Goal: Task Accomplishment & Management: Use online tool/utility

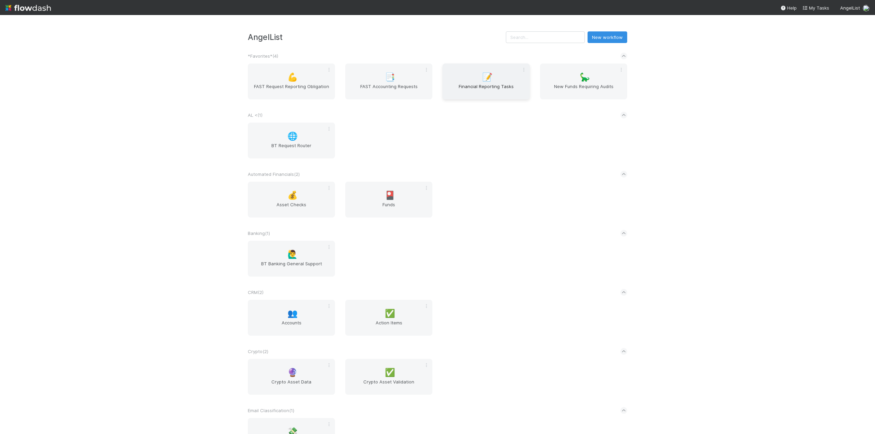
click at [477, 83] on div "📝 Financial Reporting Tasks" at bounding box center [485, 82] width 87 height 36
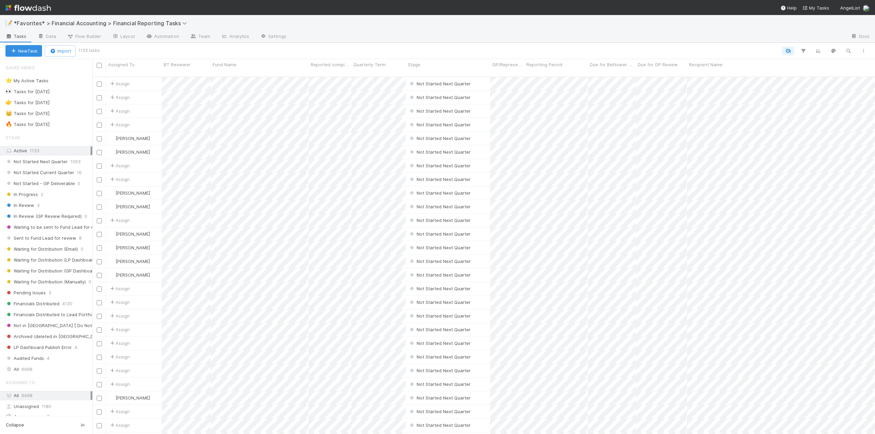
scroll to position [358, 777]
click at [40, 170] on span "Not Started Current Quarter" at bounding box center [39, 172] width 69 height 9
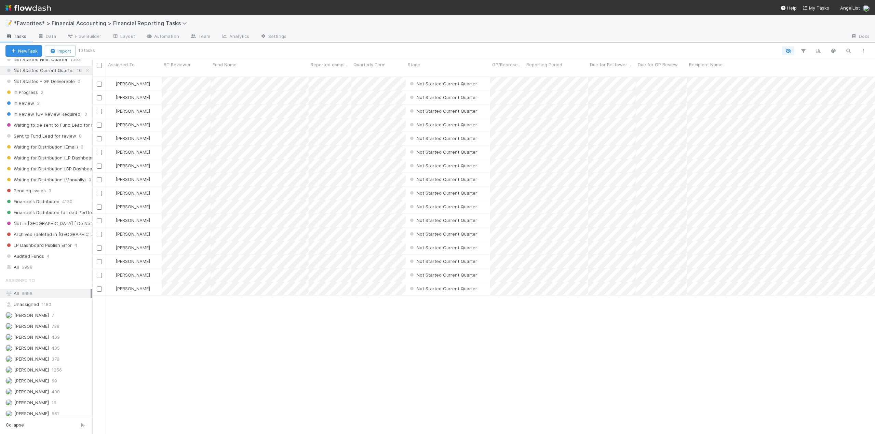
scroll to position [102, 0]
click at [30, 369] on span "[PERSON_NAME]" at bounding box center [31, 369] width 35 height 5
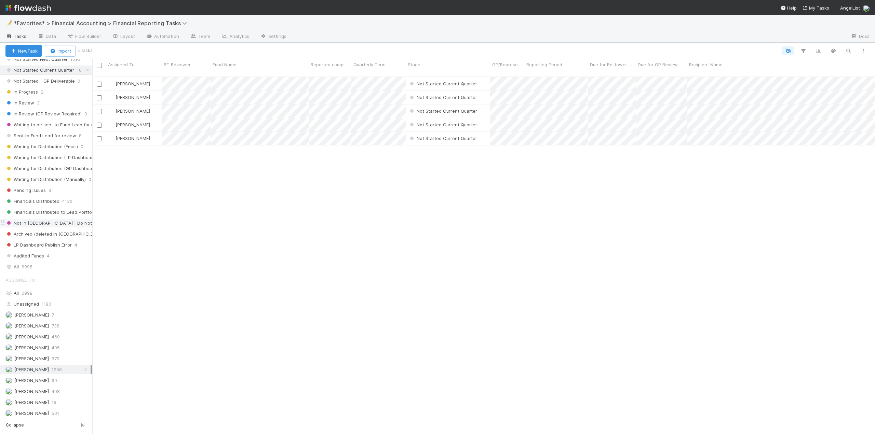
scroll to position [358, 777]
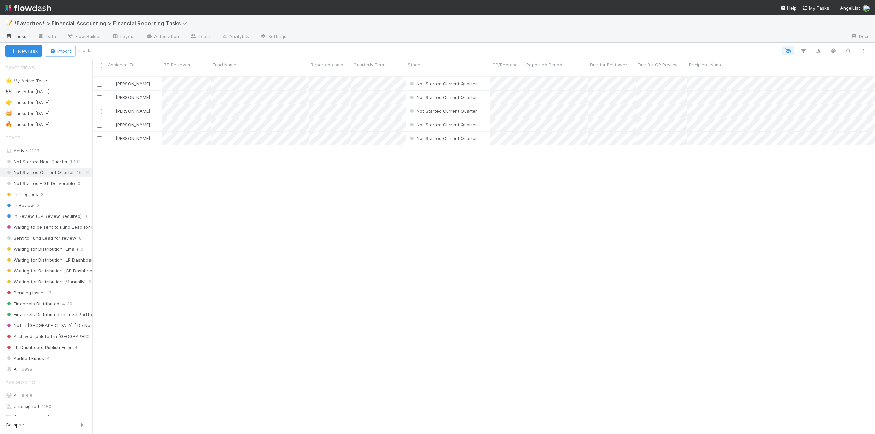
scroll to position [358, 777]
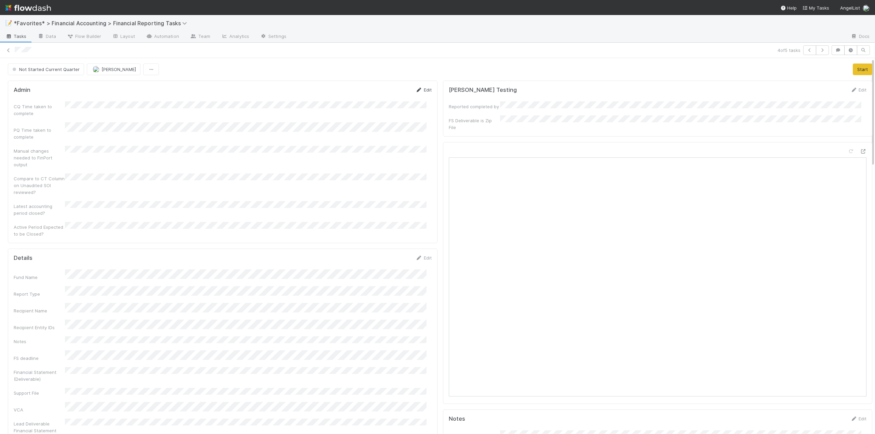
click at [422, 91] on link "Edit" at bounding box center [423, 89] width 16 height 5
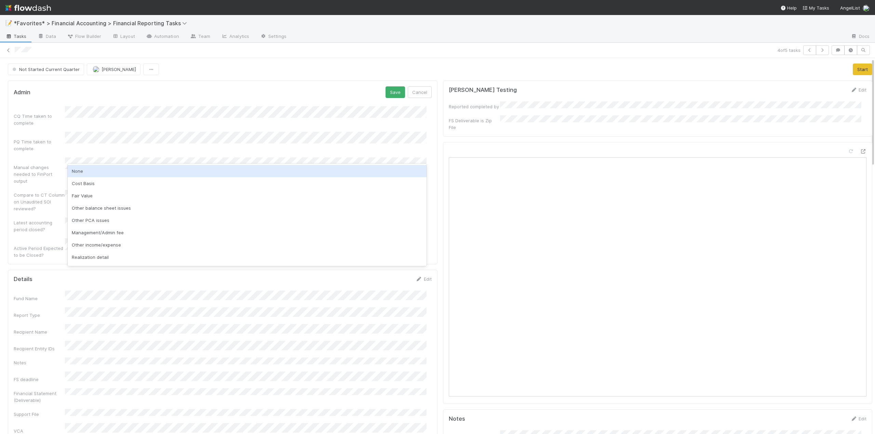
drag, startPoint x: 90, startPoint y: 172, endPoint x: 84, endPoint y: 175, distance: 6.7
click at [88, 173] on div "None" at bounding box center [247, 171] width 359 height 12
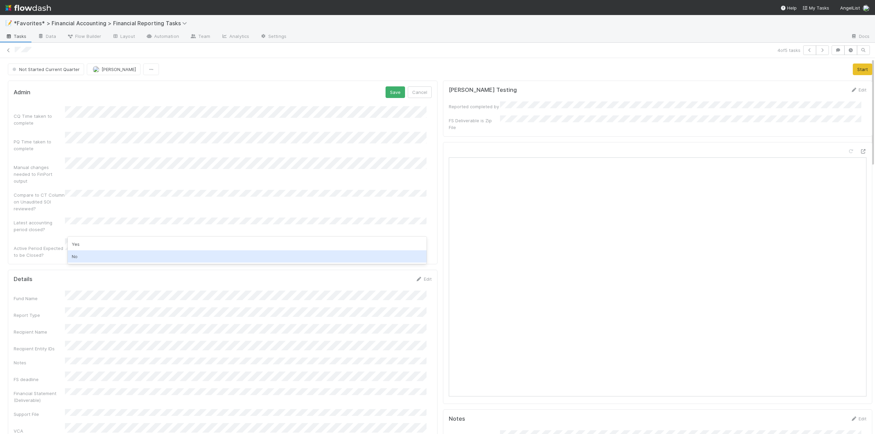
click at [80, 257] on div "No" at bounding box center [247, 256] width 359 height 12
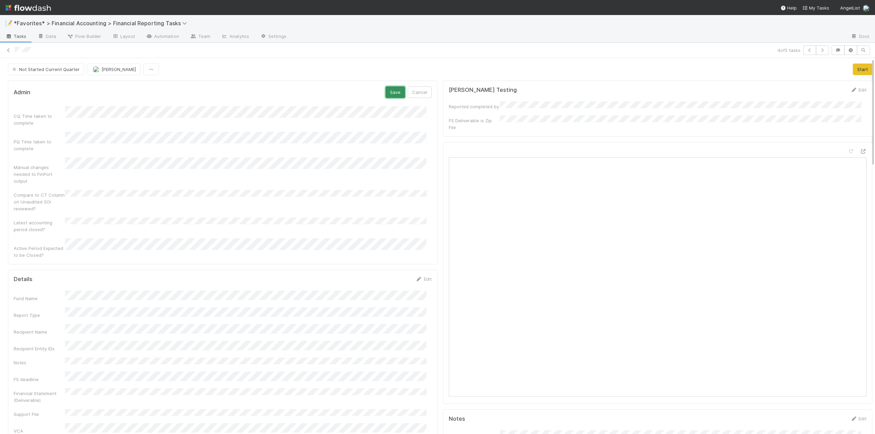
click at [393, 95] on button "Save" at bounding box center [394, 92] width 19 height 12
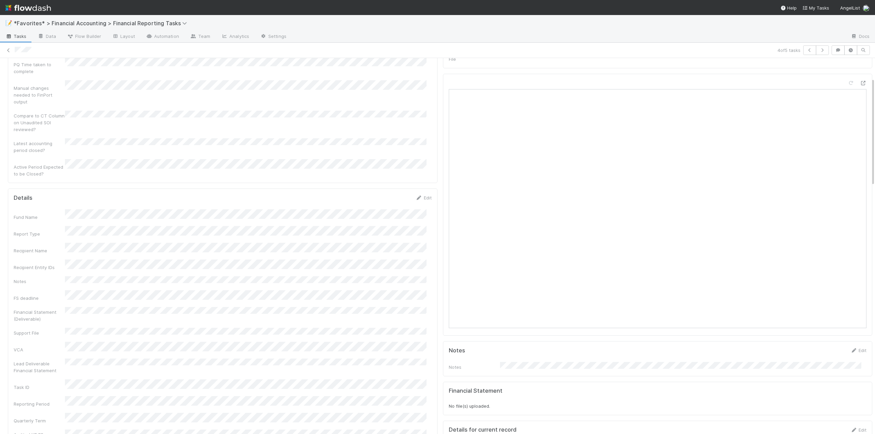
click at [421, 195] on link "Edit" at bounding box center [423, 197] width 16 height 5
click at [386, 194] on button "Save" at bounding box center [394, 200] width 19 height 12
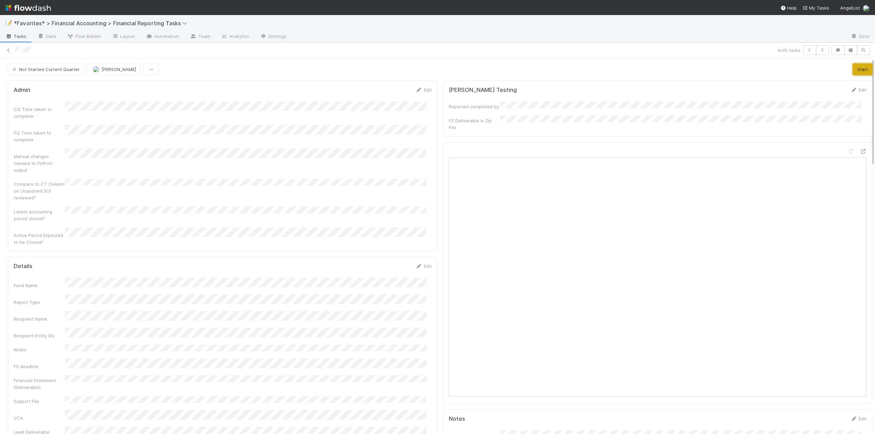
click at [852, 71] on button "Start" at bounding box center [861, 70] width 19 height 12
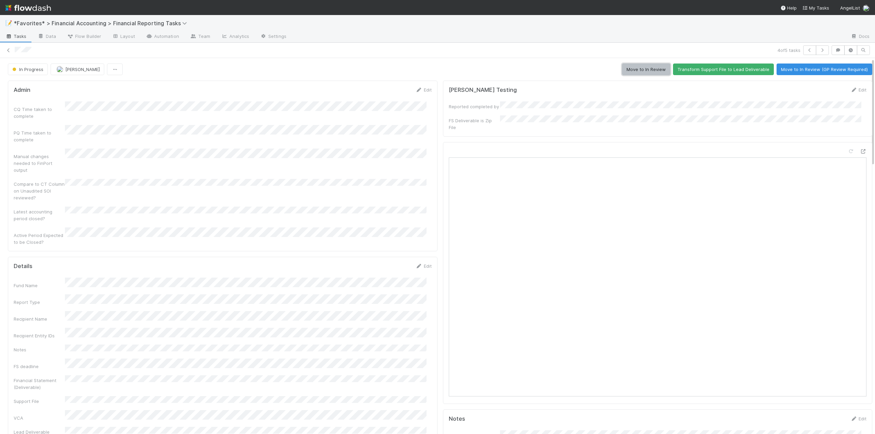
click at [647, 66] on button "Move to In Review" at bounding box center [646, 70] width 48 height 12
click at [10, 51] on icon at bounding box center [8, 50] width 7 height 4
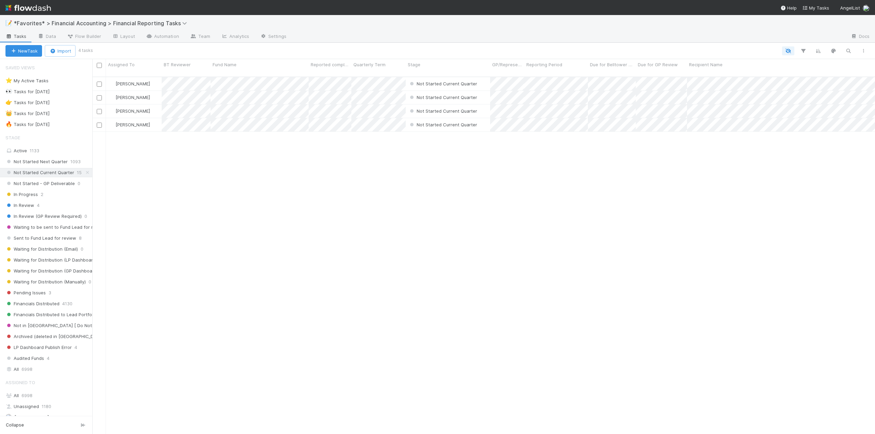
scroll to position [358, 777]
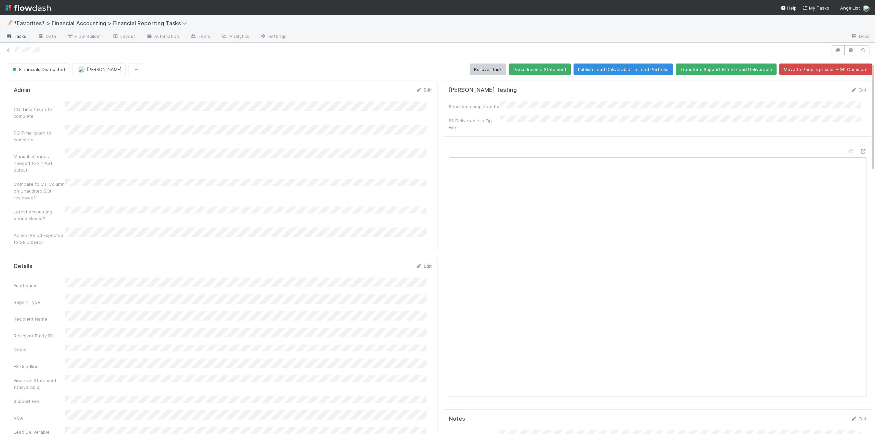
scroll to position [34, 0]
